Goal: Find specific page/section: Find specific page/section

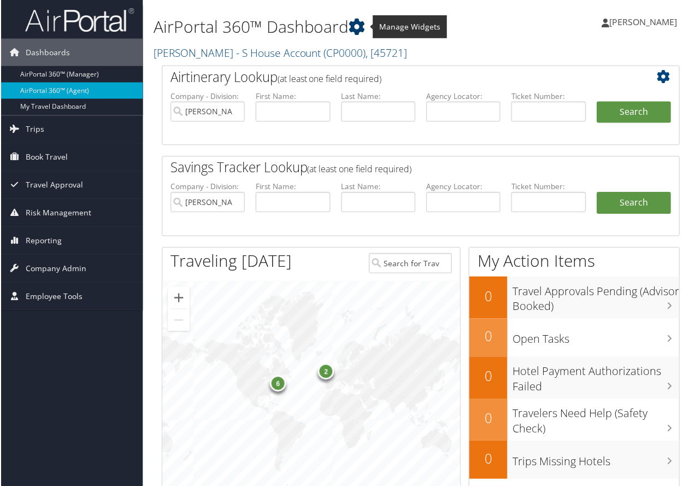
click at [357, 24] on icon at bounding box center [357, 27] width 16 height 16
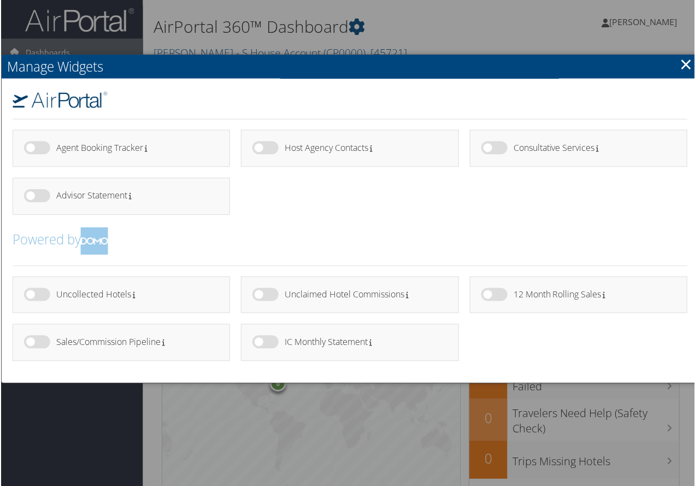
click at [266, 345] on label at bounding box center [265, 342] width 26 height 13
click at [264, 345] on input "checkbox" at bounding box center [260, 344] width 7 height 7
checkbox input "true"
click at [680, 59] on link "×" at bounding box center [686, 64] width 13 height 22
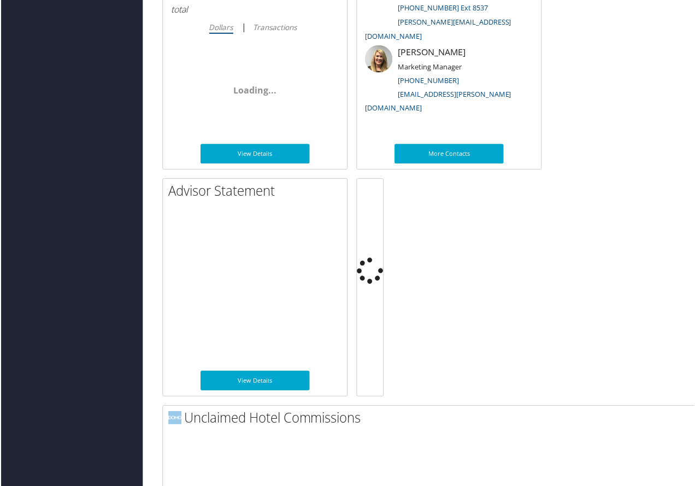
scroll to position [710, 0]
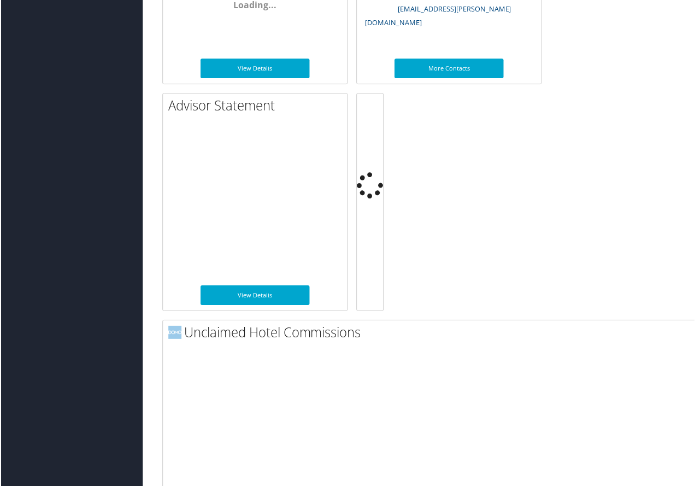
click at [42, 89] on div "Dashboards AirPortal 360™ (Manager) AirPortal 360™ (Agent) My Travel Dashboard …" at bounding box center [349, 146] width 699 height 1713
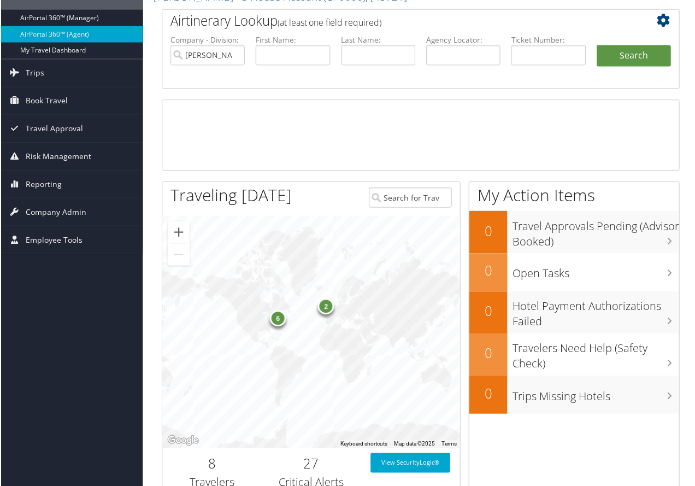
scroll to position [0, 0]
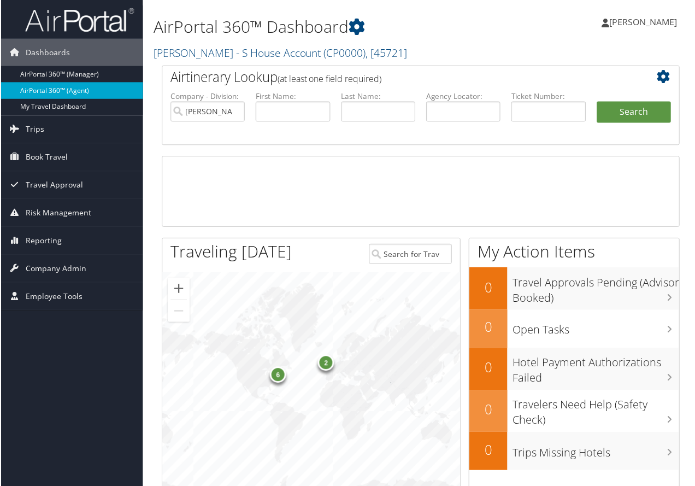
click at [54, 89] on link "AirPortal 360™ (Agent)" at bounding box center [71, 91] width 142 height 16
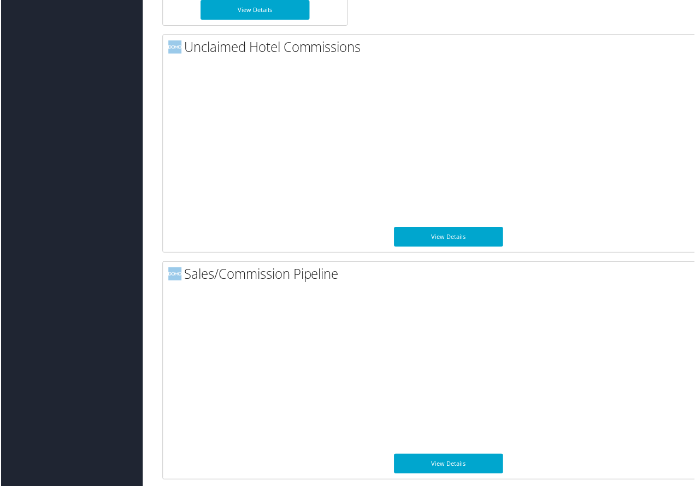
scroll to position [1227, 0]
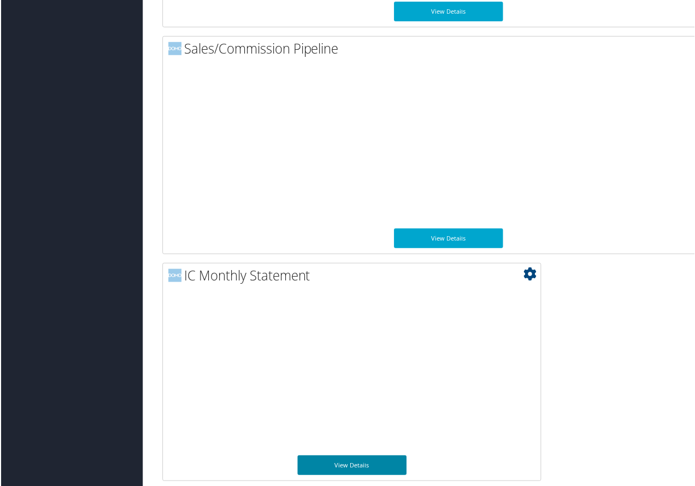
click at [358, 463] on link "View Details" at bounding box center [351, 466] width 109 height 20
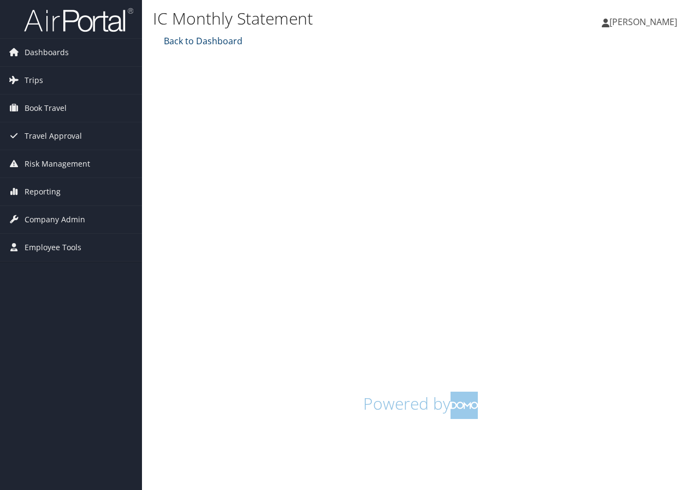
click at [196, 37] on link "Back to Dashboard" at bounding box center [201, 41] width 81 height 12
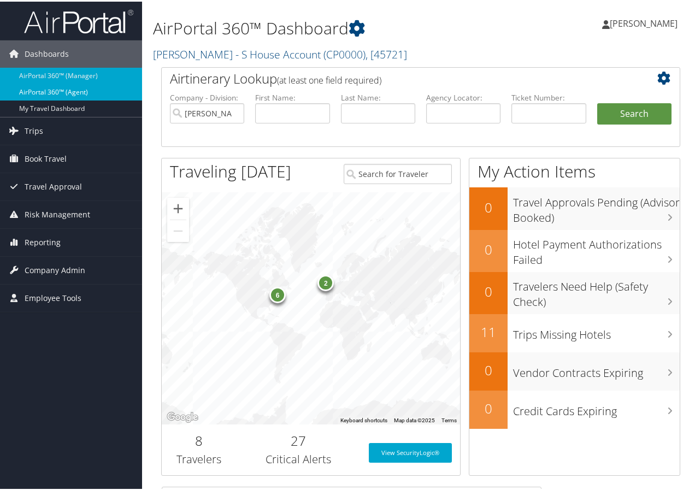
click at [49, 86] on link "AirPortal 360™ (Agent)" at bounding box center [71, 91] width 142 height 16
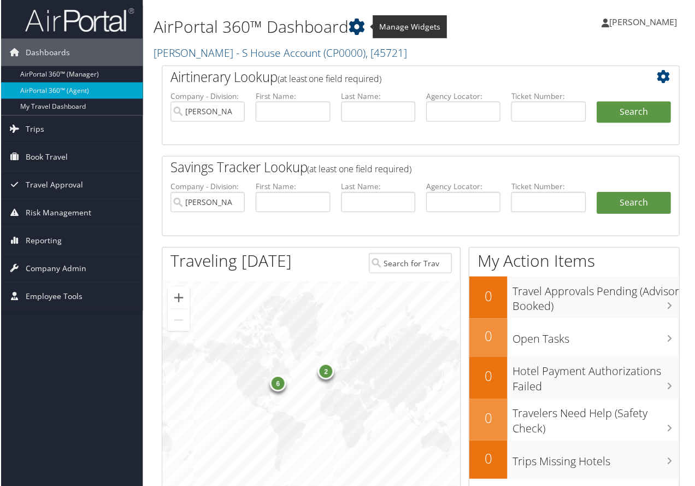
click at [360, 21] on icon at bounding box center [357, 27] width 16 height 16
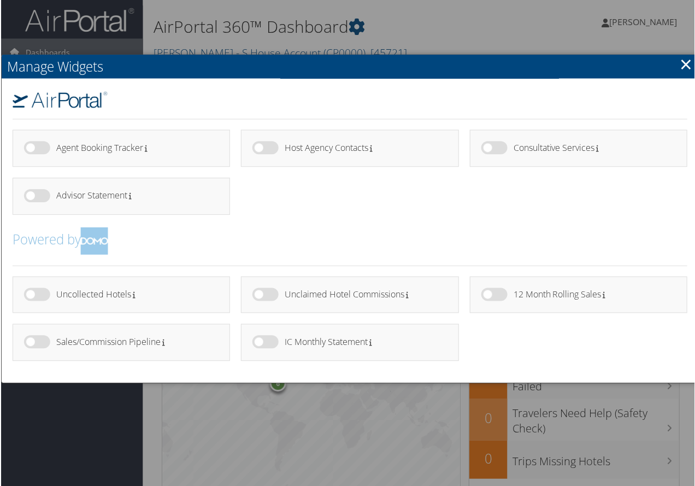
click at [267, 344] on label at bounding box center [265, 342] width 26 height 13
click at [264, 344] on input "checkbox" at bounding box center [260, 344] width 7 height 7
checkbox input "true"
click at [311, 97] on h3 at bounding box center [349, 100] width 677 height 17
click at [416, 30] on div at bounding box center [349, 245] width 699 height 490
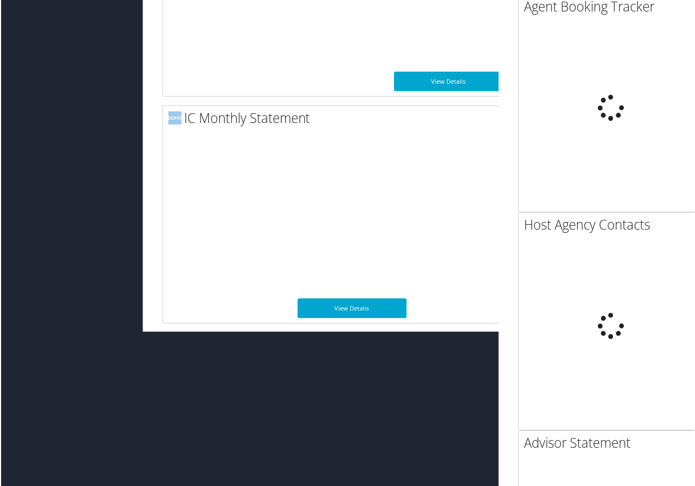
scroll to position [1370, 0]
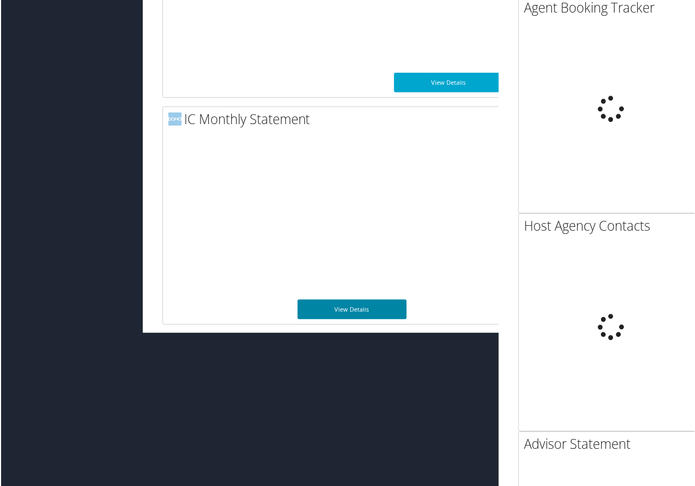
click at [350, 305] on link "View Details" at bounding box center [351, 310] width 109 height 20
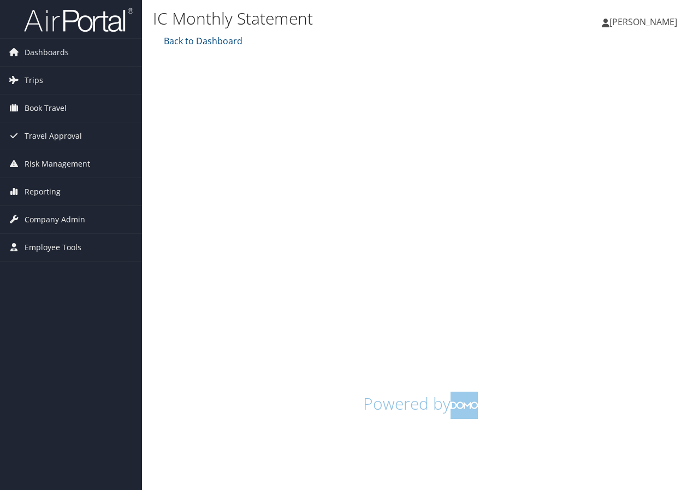
click at [250, 397] on h1 "Powered by" at bounding box center [420, 405] width 519 height 27
click at [25, 48] on span "Dashboards" at bounding box center [47, 52] width 44 height 27
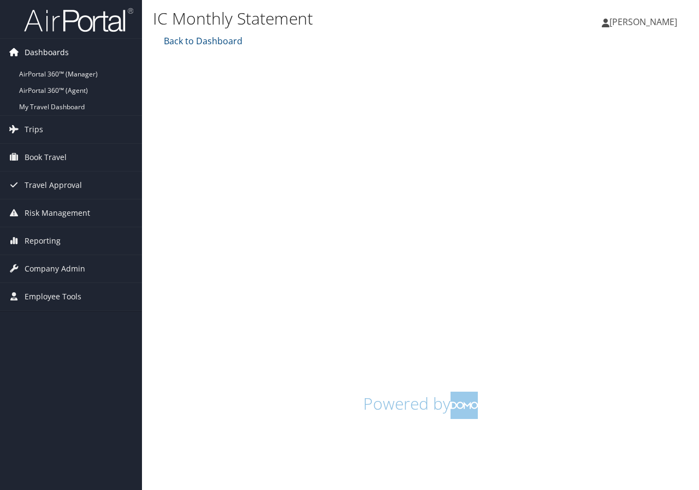
click at [25, 48] on span "Dashboards" at bounding box center [47, 52] width 44 height 27
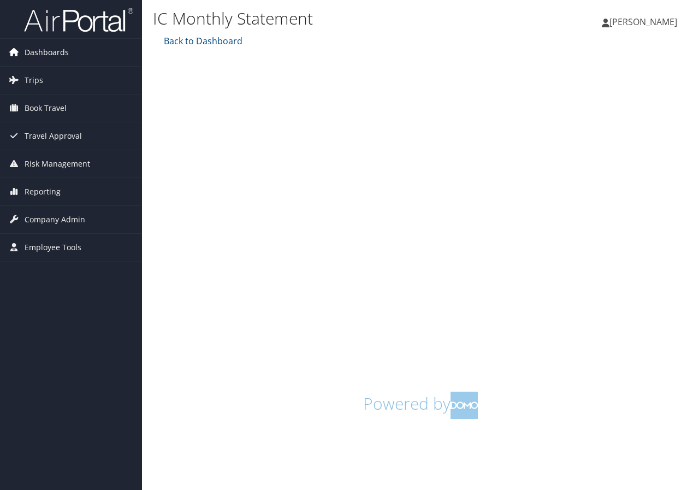
click at [50, 50] on span "Dashboards" at bounding box center [47, 52] width 44 height 27
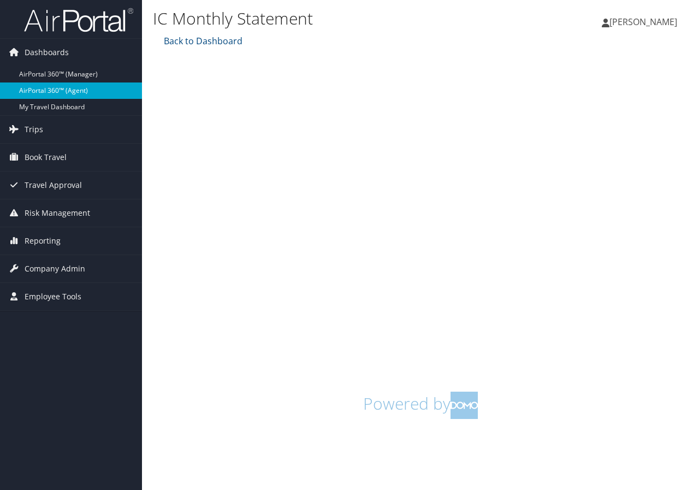
click at [45, 85] on link "AirPortal 360™ (Agent)" at bounding box center [71, 91] width 142 height 16
